Goal: Information Seeking & Learning: Find specific fact

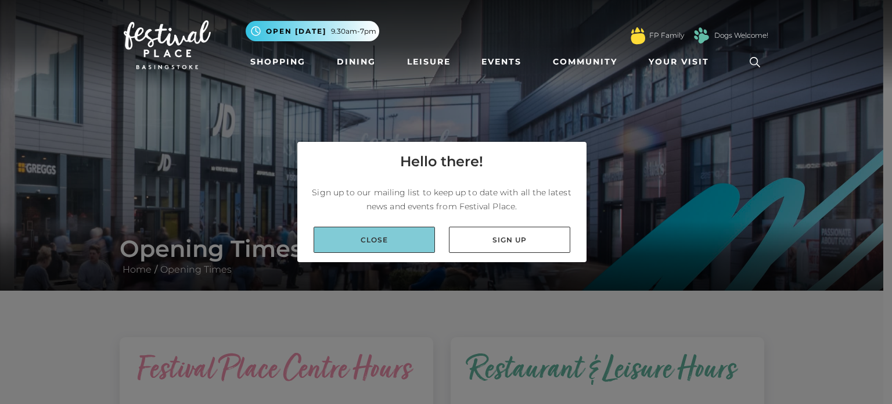
click at [407, 241] on link "Close" at bounding box center [374, 240] width 121 height 26
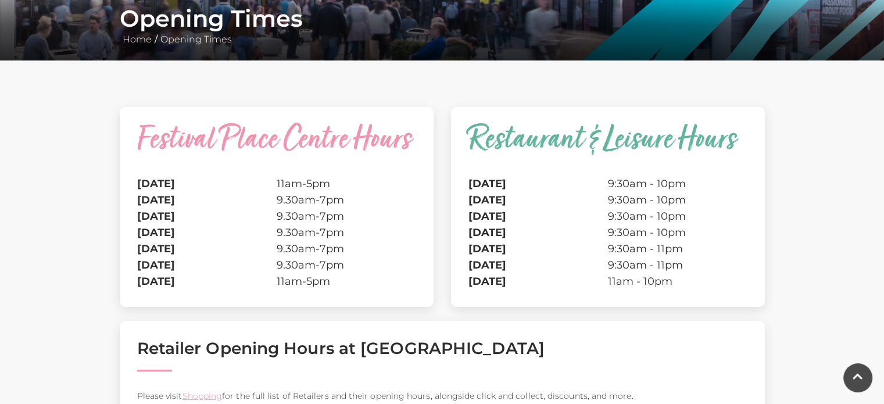
scroll to position [231, 0]
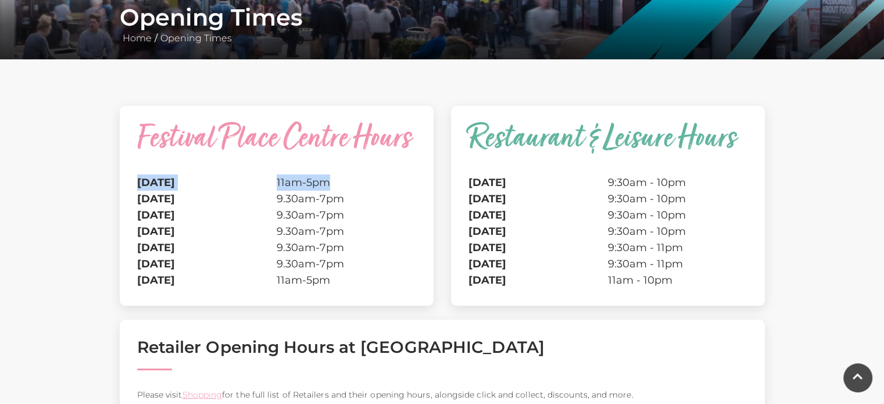
drag, startPoint x: 137, startPoint y: 180, endPoint x: 352, endPoint y: 176, distance: 215.6
click at [352, 176] on tr "Monday 11am-5pm" at bounding box center [276, 182] width 279 height 16
click at [376, 221] on td "9.30am-7pm" at bounding box center [346, 215] width 139 height 16
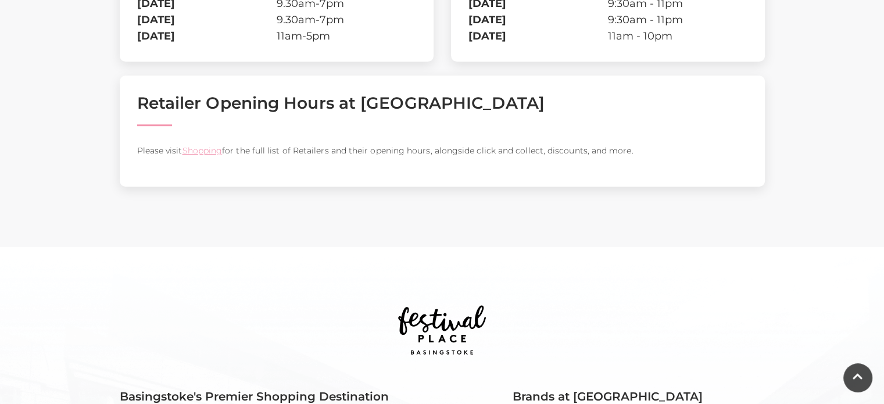
scroll to position [443, 0]
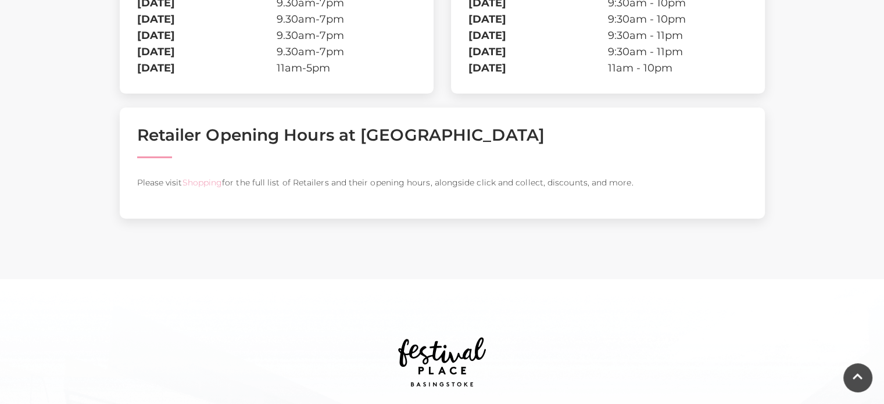
click at [200, 181] on link "Shopping" at bounding box center [202, 182] width 40 height 10
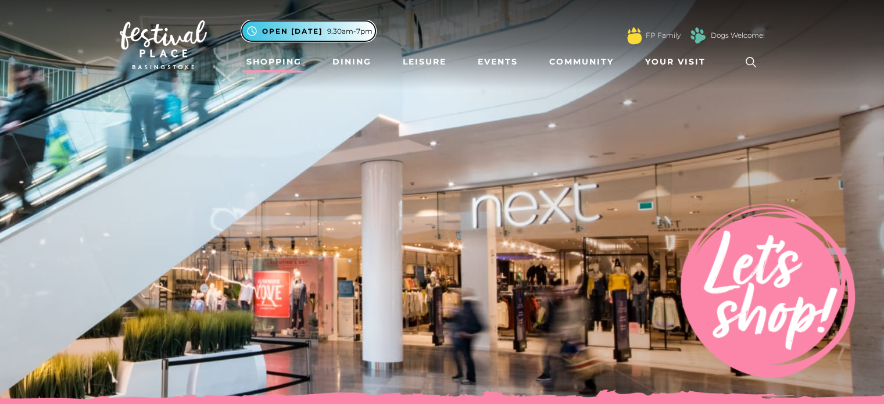
click at [316, 27] on span "Open [DATE]" at bounding box center [292, 31] width 60 height 10
